Goal: Information Seeking & Learning: Find specific fact

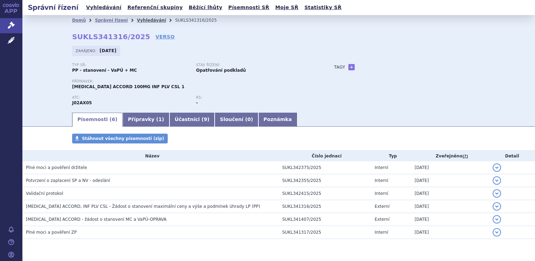
click at [144, 20] on link "Vyhledávání" at bounding box center [151, 20] width 29 height 5
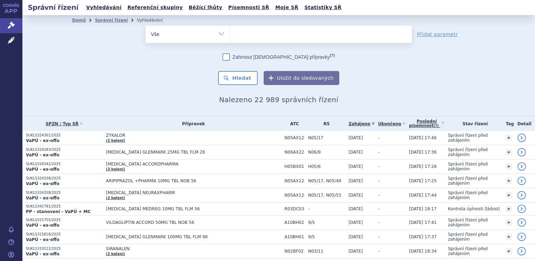
click at [259, 35] on ul at bounding box center [321, 33] width 182 height 15
click at [230, 35] on select at bounding box center [230, 34] width 0 height 18
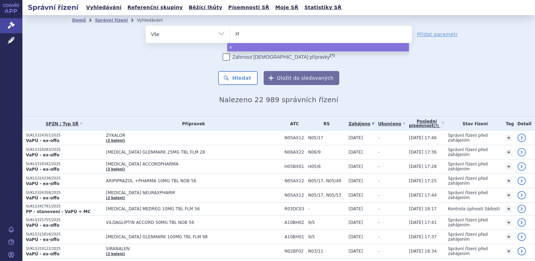
type input "xta"
type input "xtand"
type input "xtandi"
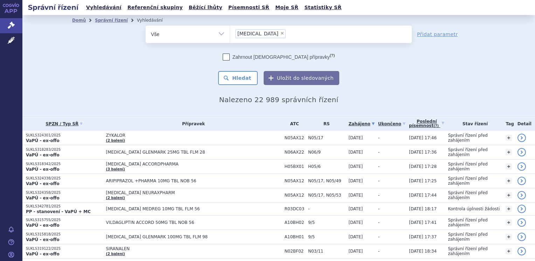
select select "xtandi"
click at [251, 79] on button "Hledat" at bounding box center [238, 78] width 40 height 14
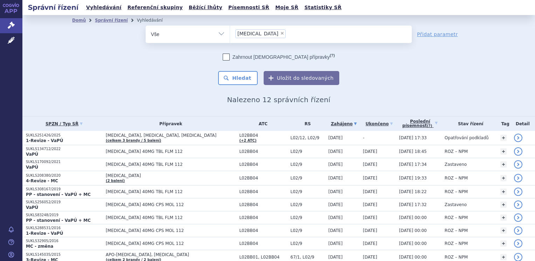
scroll to position [56, 0]
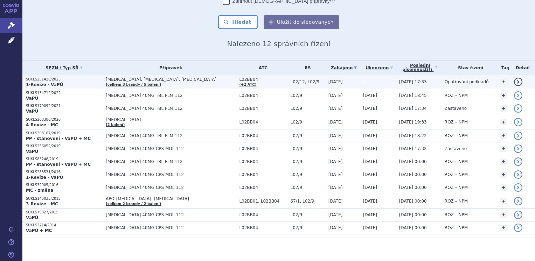
click at [49, 82] on strong "1-Revize - VaPÚ" at bounding box center [44, 84] width 37 height 5
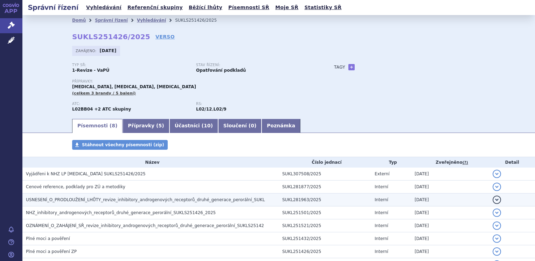
scroll to position [52, 0]
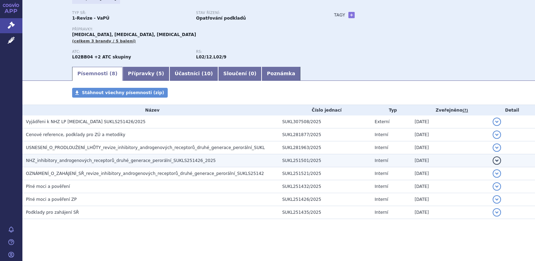
click at [60, 159] on span "NHZ_inhibitory_androgenových_receptorů_druhé_generace_perorální_SUKLS251426_2025" at bounding box center [121, 160] width 190 height 5
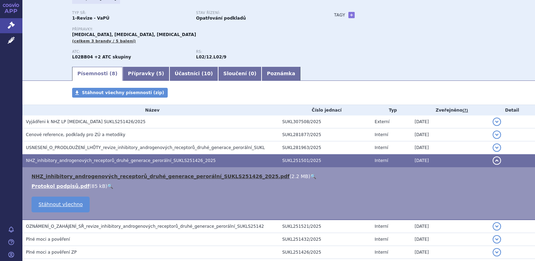
click at [62, 177] on link "NHZ_inhibitory_androgenových_receptorů_druhé_generace_perorální_SUKLS251426_202…" at bounding box center [161, 177] width 258 height 6
